Goal: Browse casually

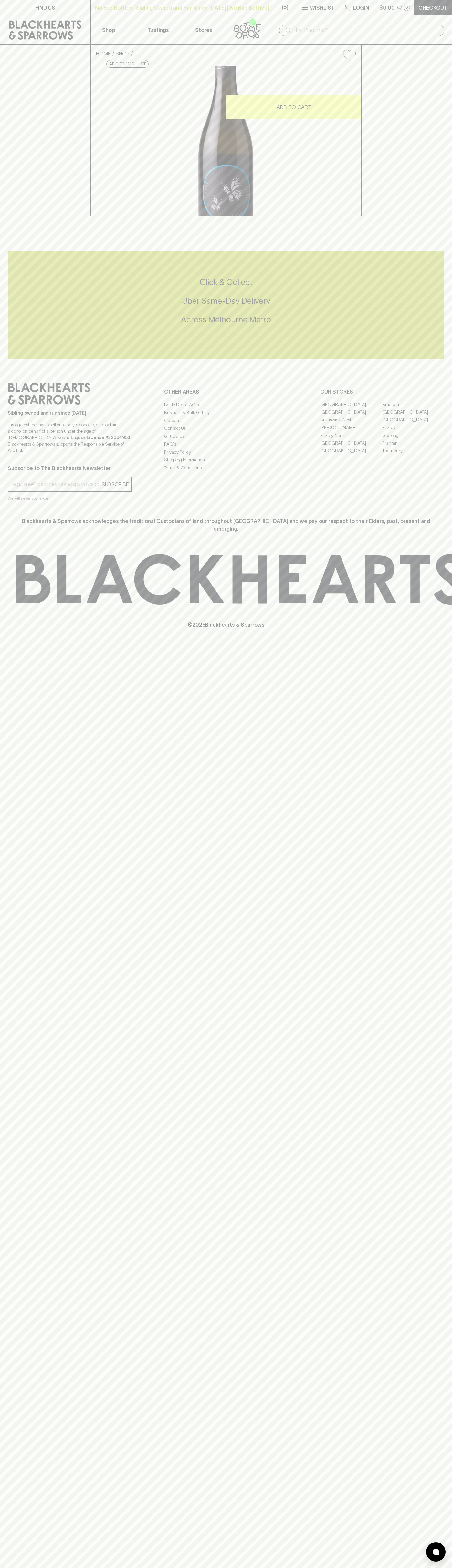
click at [2, 26] on link at bounding box center [45, 30] width 90 height 29
click at [380, 1567] on html "FIND US | No Bad Bottles | Sibling Owned and Run Since 2006 | No Bad Bottles | …" at bounding box center [226, 784] width 452 height 1568
